Goal: Find specific page/section: Find specific page/section

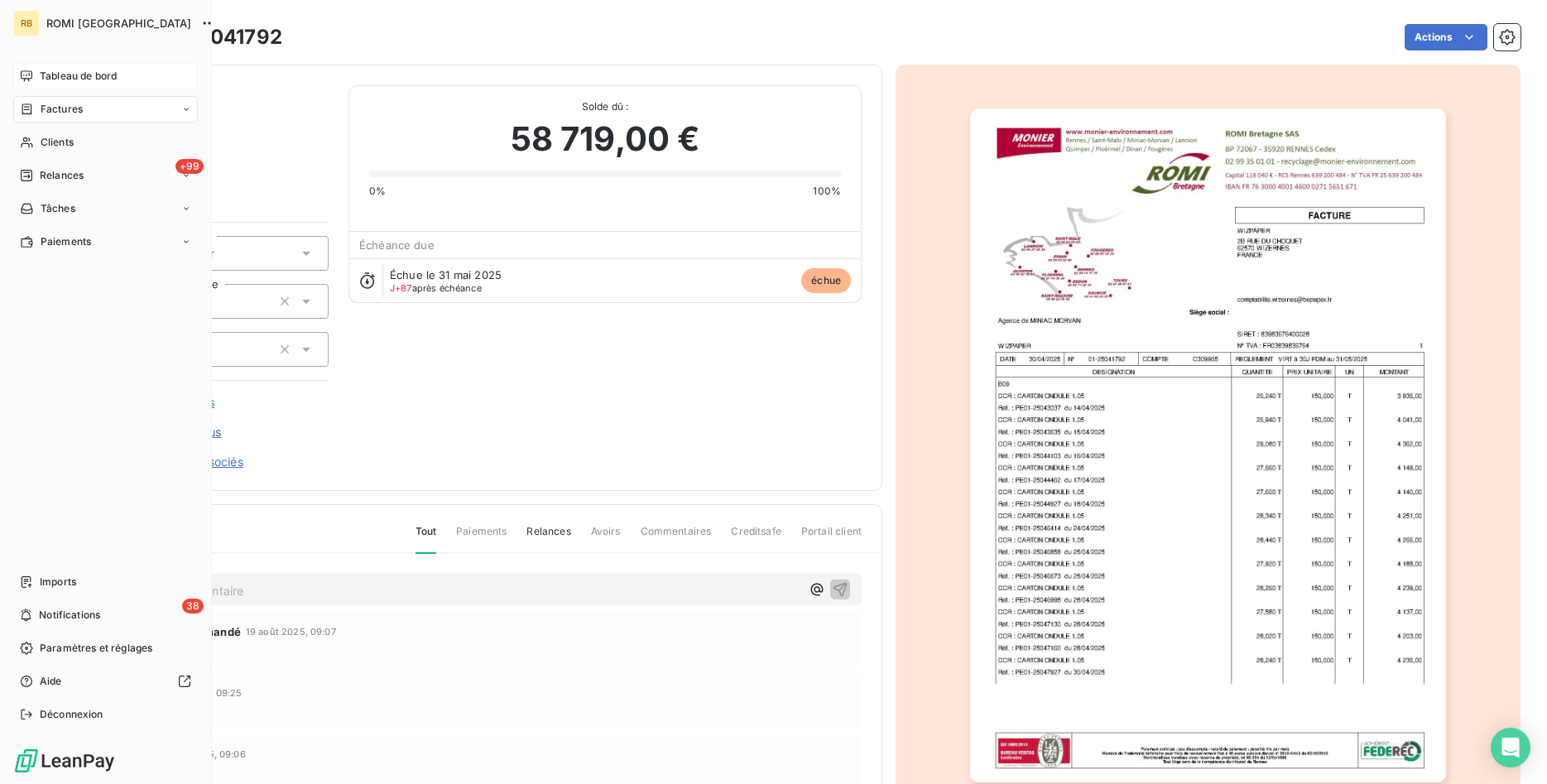
click at [67, 75] on span "Tableau de bord" at bounding box center [78, 75] width 77 height 15
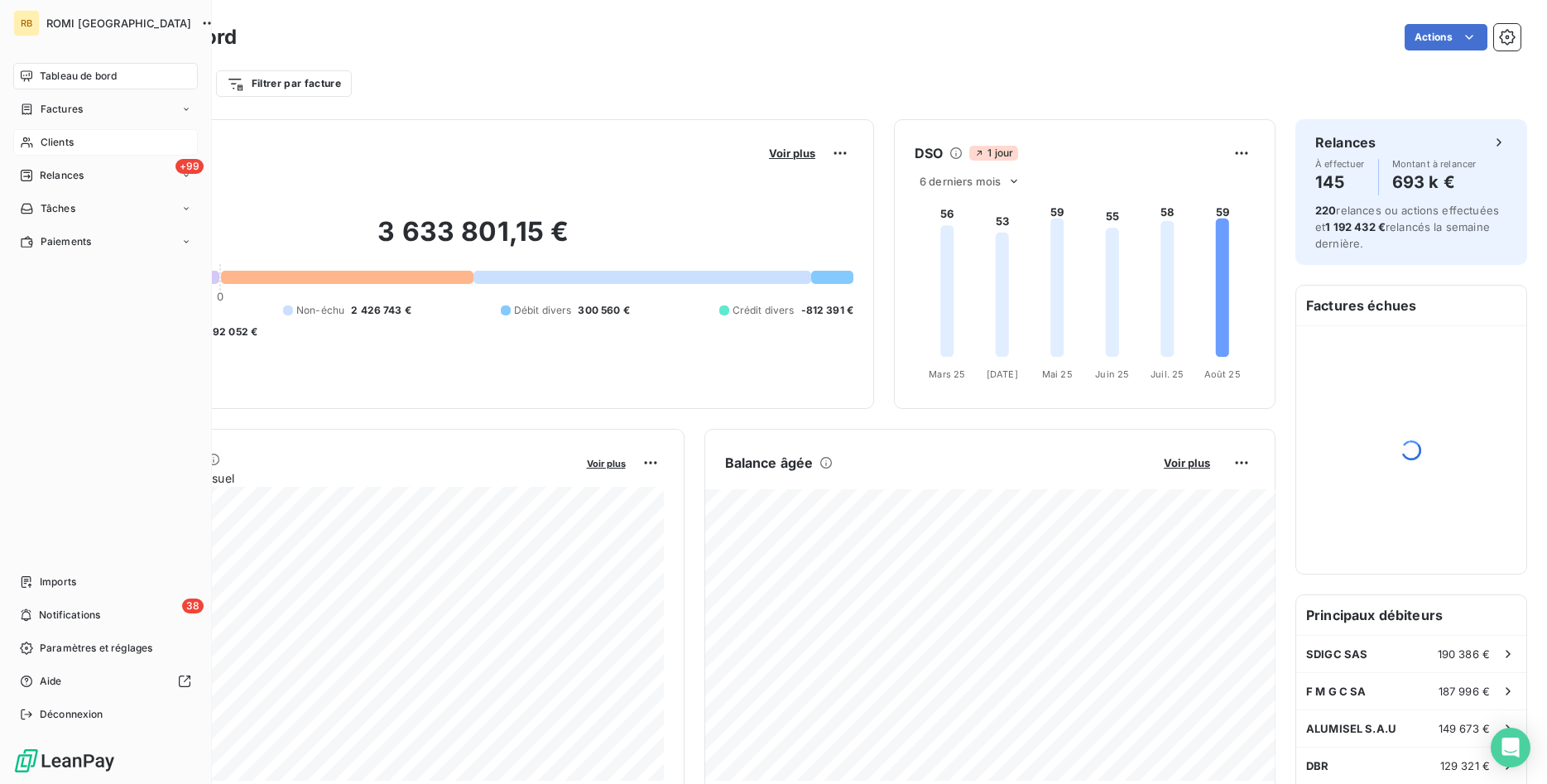
click at [105, 140] on div "Clients" at bounding box center [105, 142] width 185 height 27
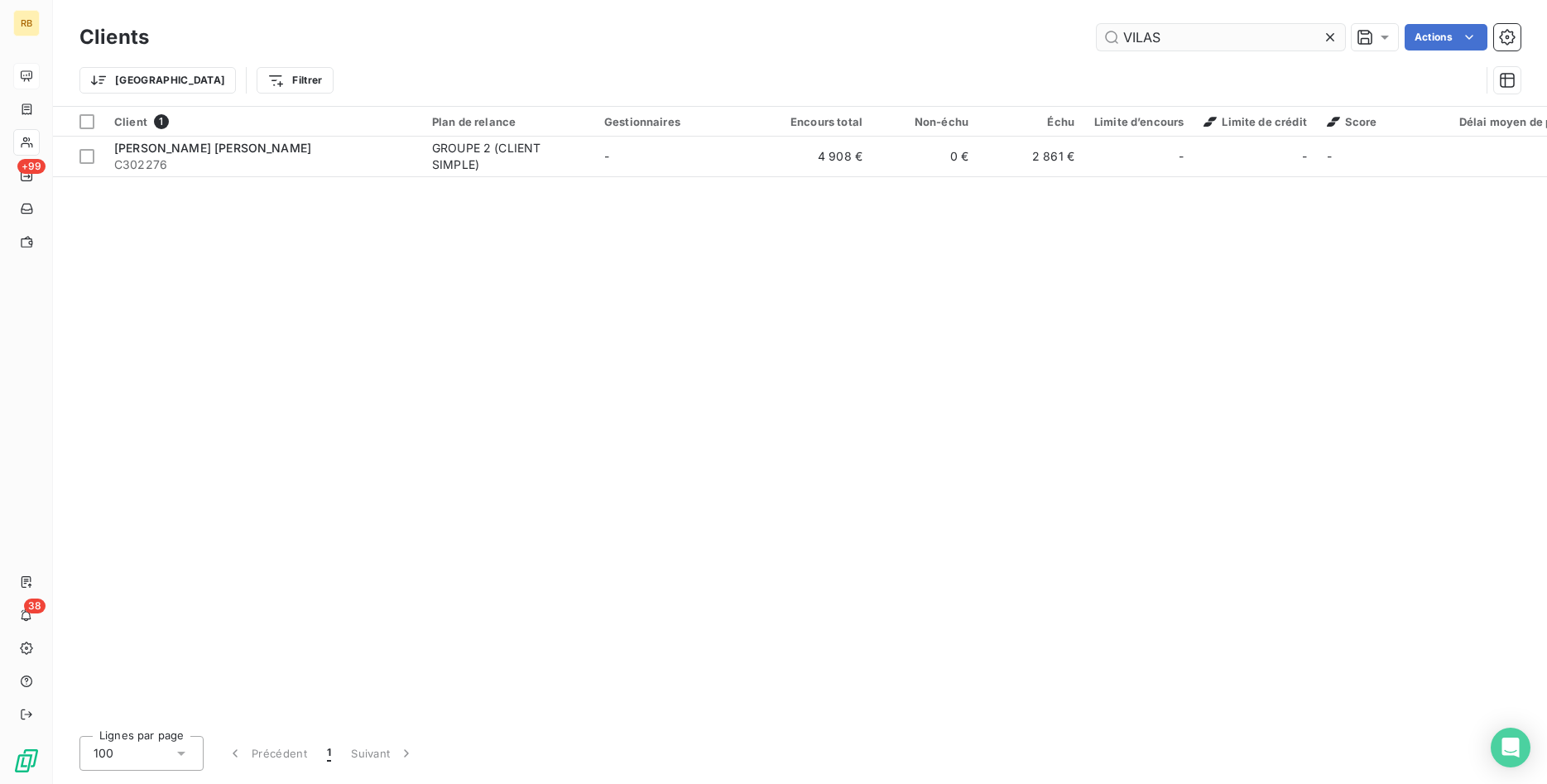
drag, startPoint x: 1213, startPoint y: 46, endPoint x: 968, endPoint y: 60, distance: 245.4
click at [1097, 50] on input "VILAS" at bounding box center [1221, 37] width 248 height 27
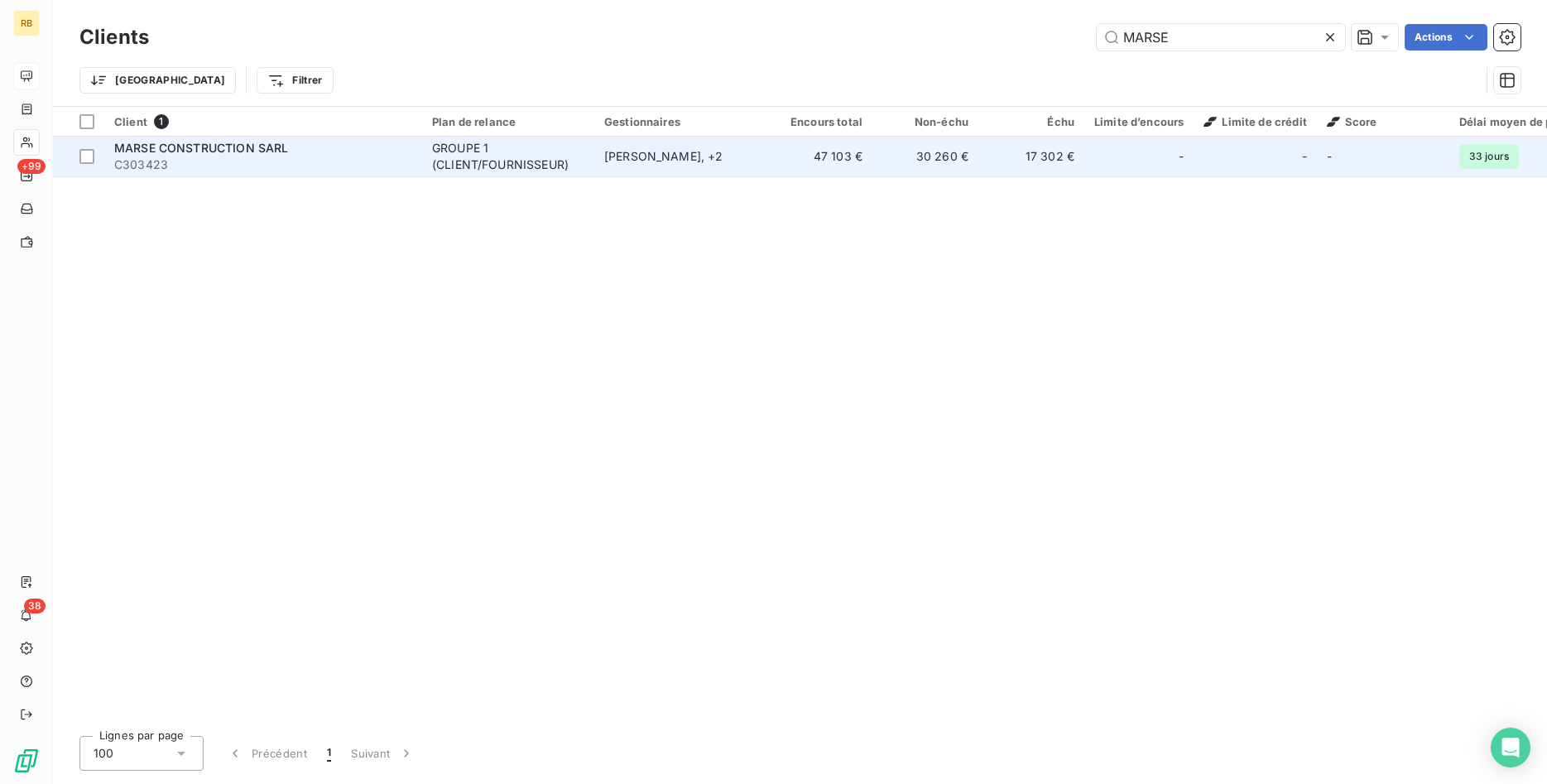
type input "MARSE"
click at [519, 156] on div "GROUPE 1 (CLIENT/FOURNISSEUR)" at bounding box center [508, 156] width 152 height 33
